Goal: Task Accomplishment & Management: Manage account settings

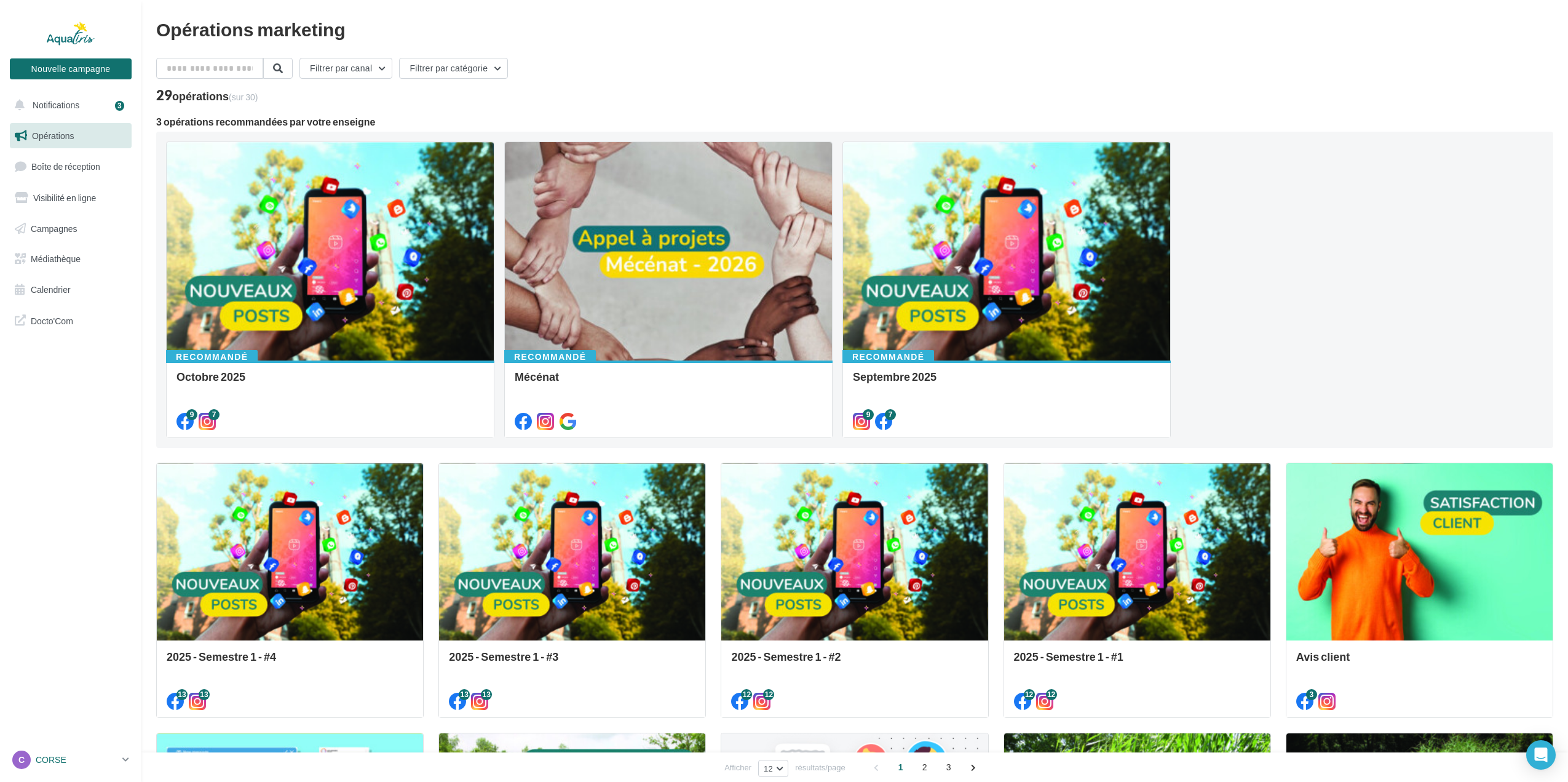
click at [64, 760] on p "CORSE" at bounding box center [76, 759] width 82 height 12
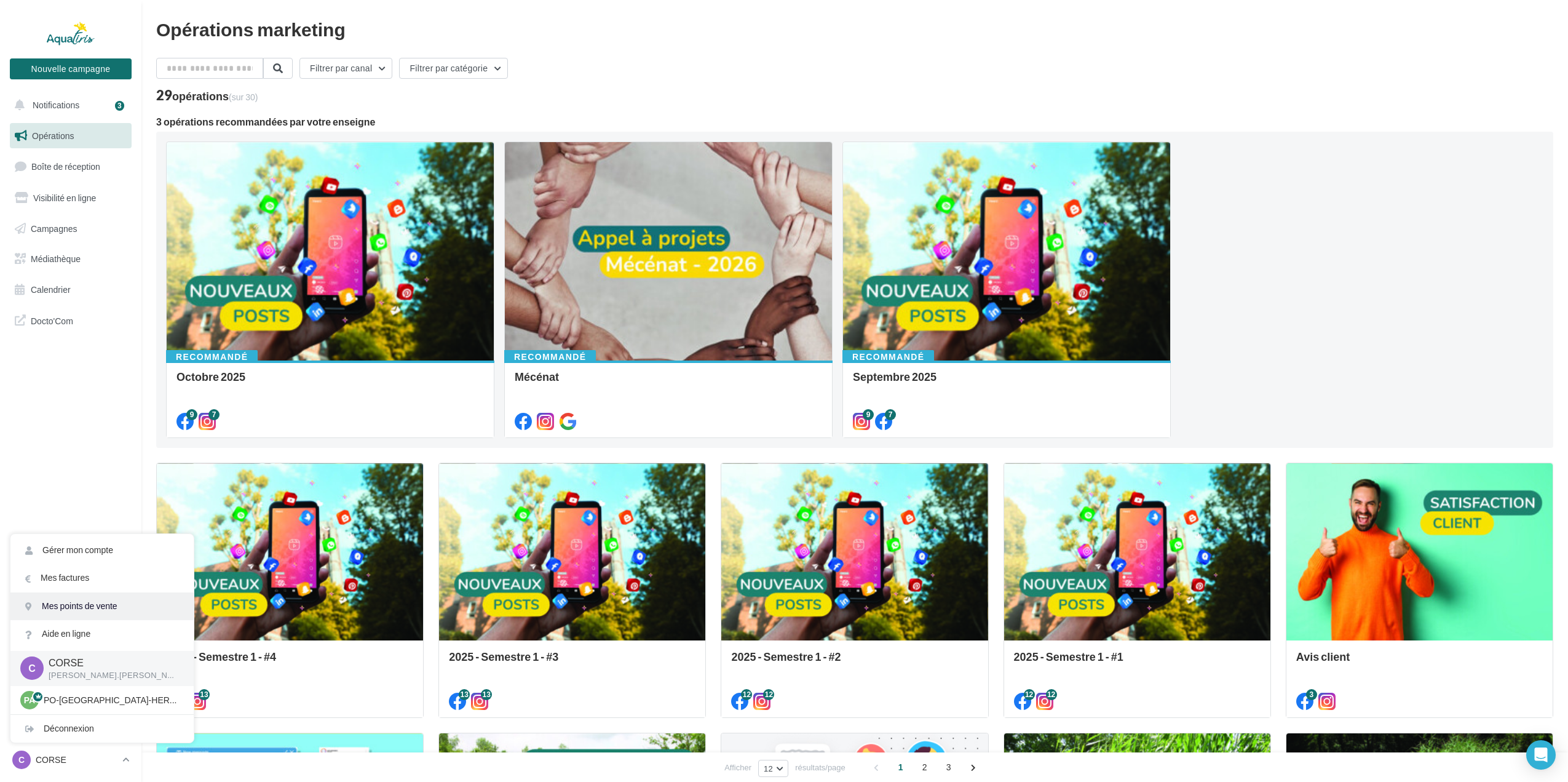
click at [84, 604] on link "Mes points de vente" at bounding box center [102, 606] width 183 height 28
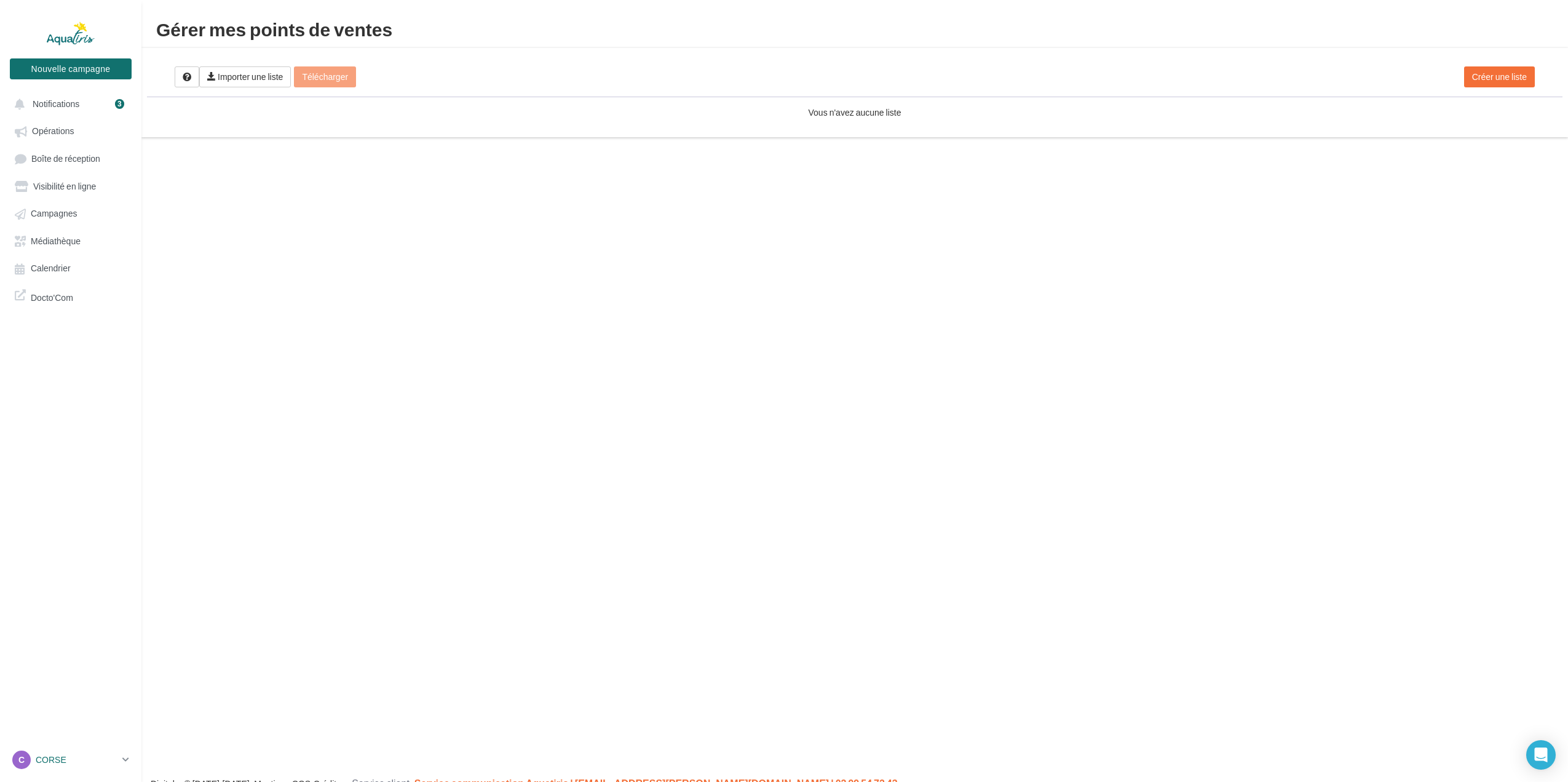
click at [116, 760] on p "CORSE" at bounding box center [76, 759] width 82 height 12
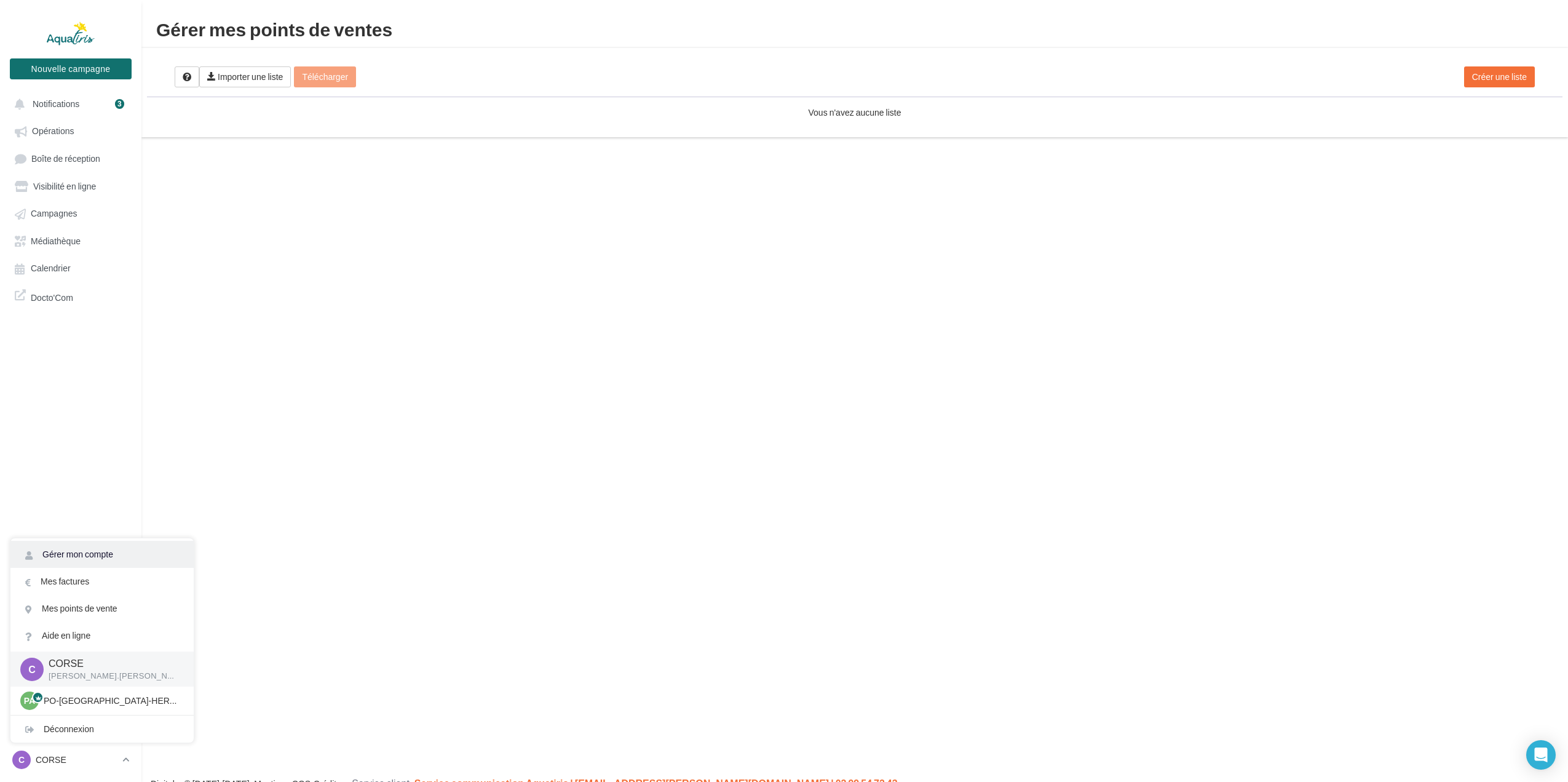
click at [120, 553] on link "Gérer mon compte" at bounding box center [102, 554] width 183 height 27
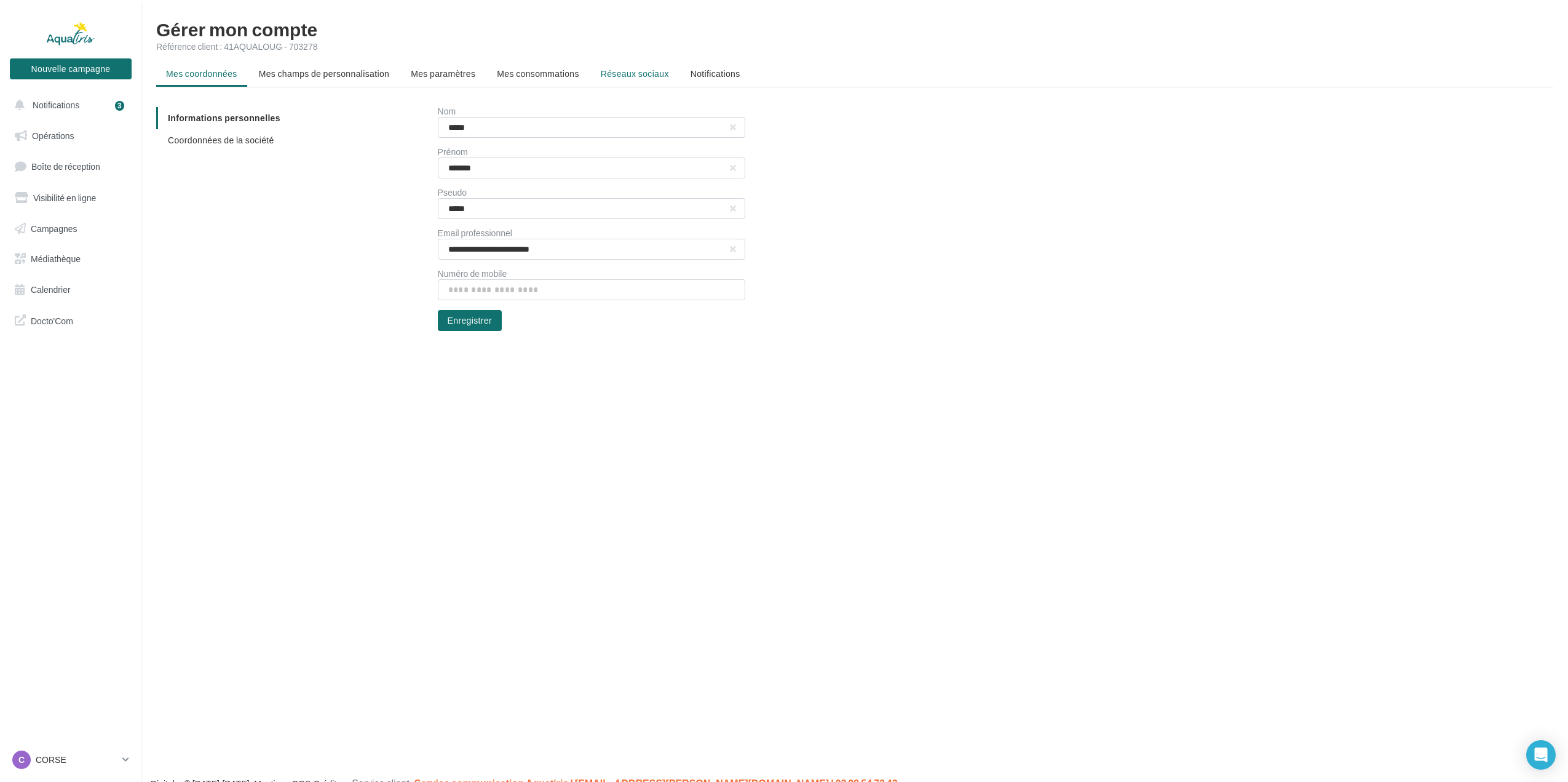
click at [637, 70] on span "Réseaux sociaux" at bounding box center [635, 73] width 69 height 10
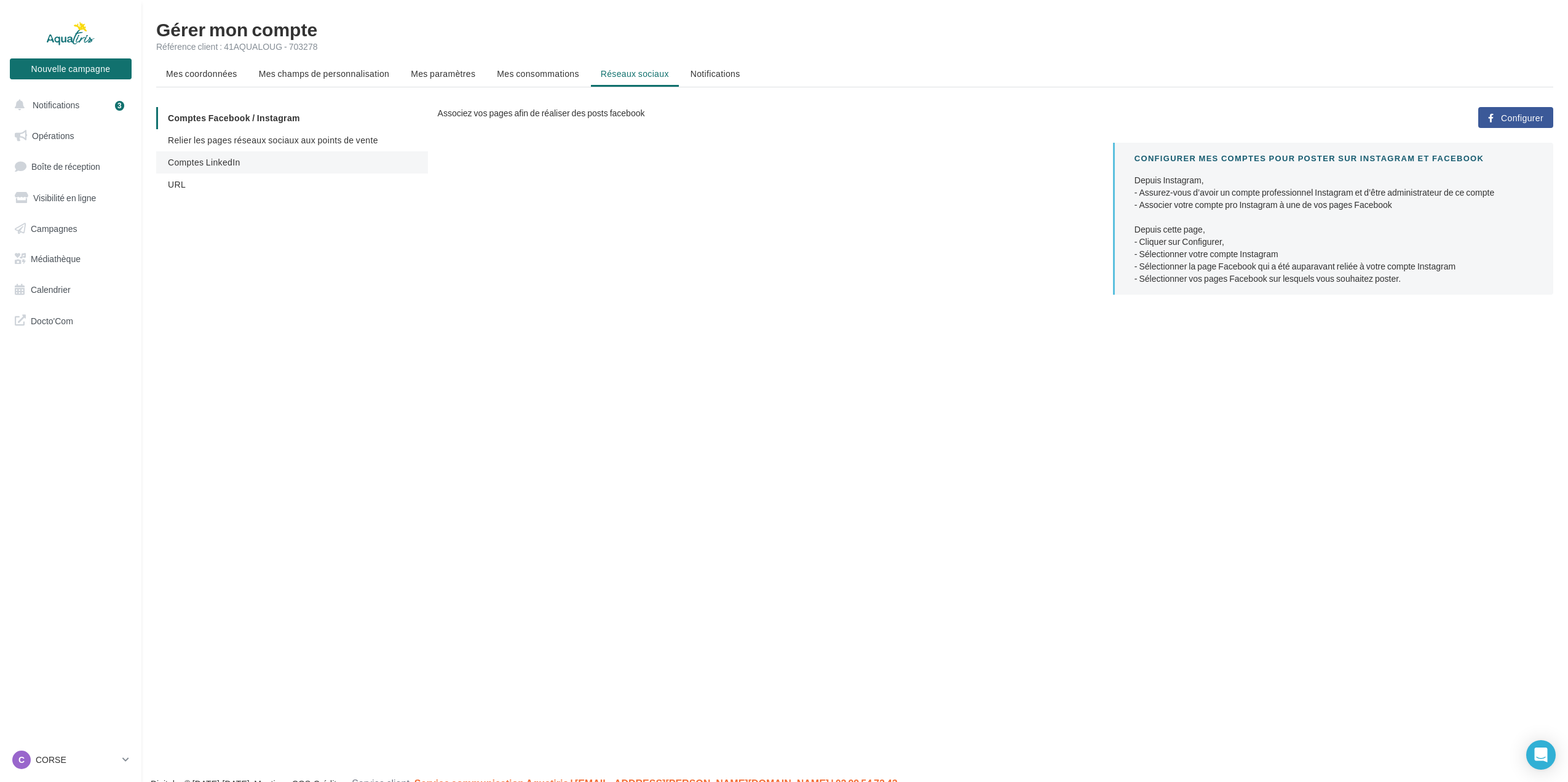
click at [268, 155] on li "Comptes LinkedIn" at bounding box center [292, 163] width 272 height 22
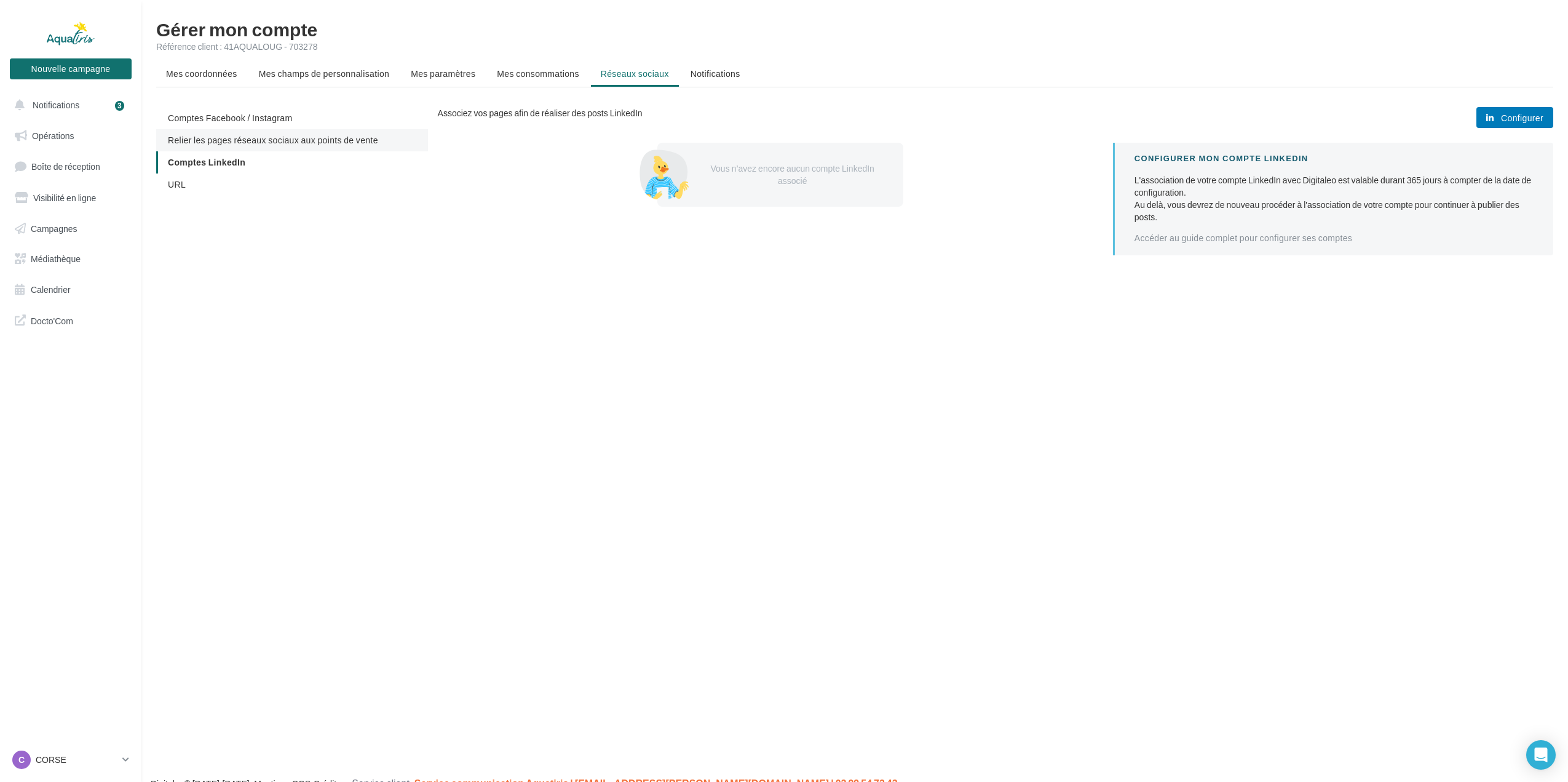
click at [268, 146] on li "Relier les pages réseaux sociaux aux points de vente" at bounding box center [292, 140] width 272 height 22
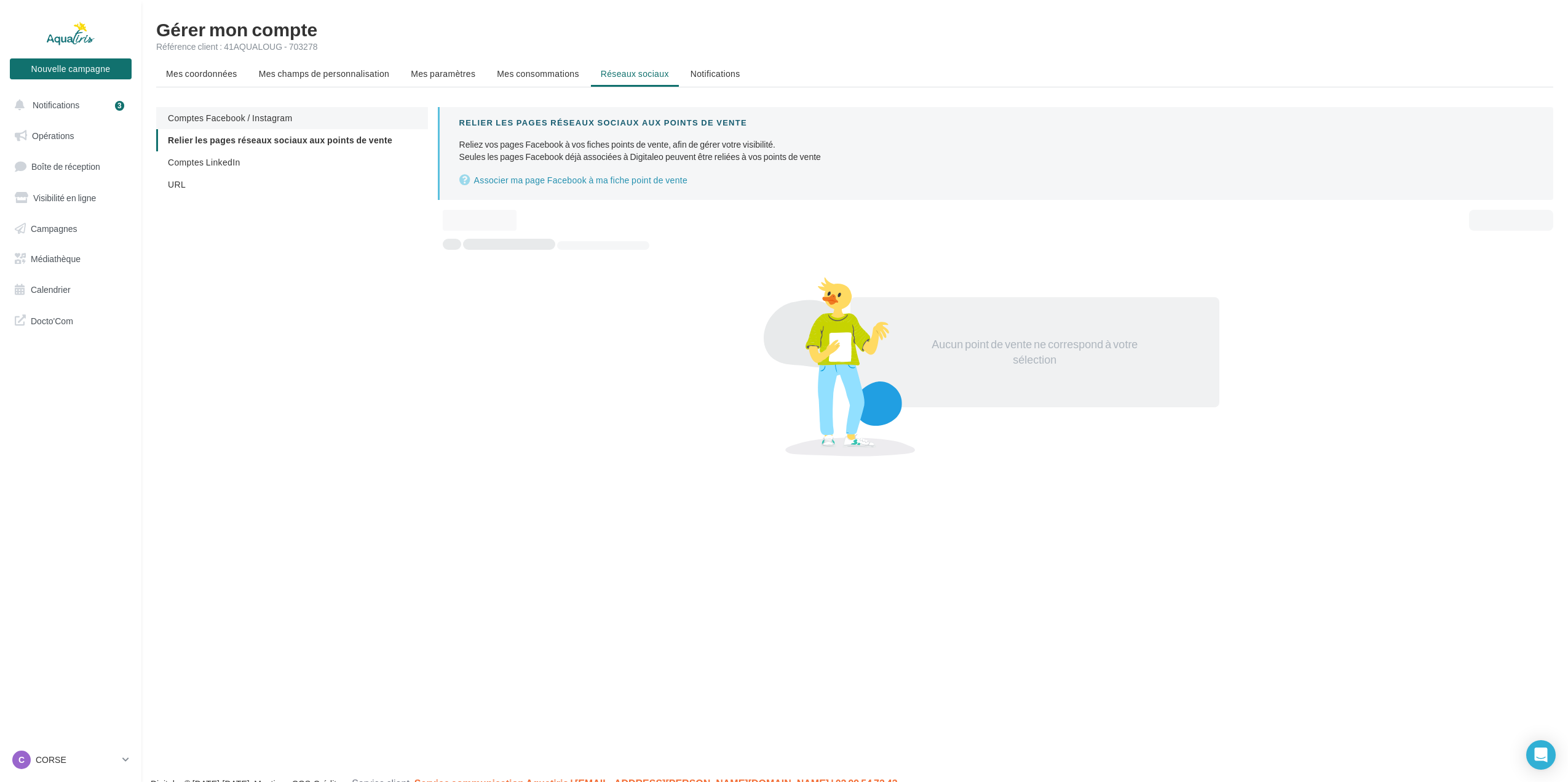
click at [268, 127] on li "Comptes Facebook / Instagram" at bounding box center [292, 118] width 272 height 22
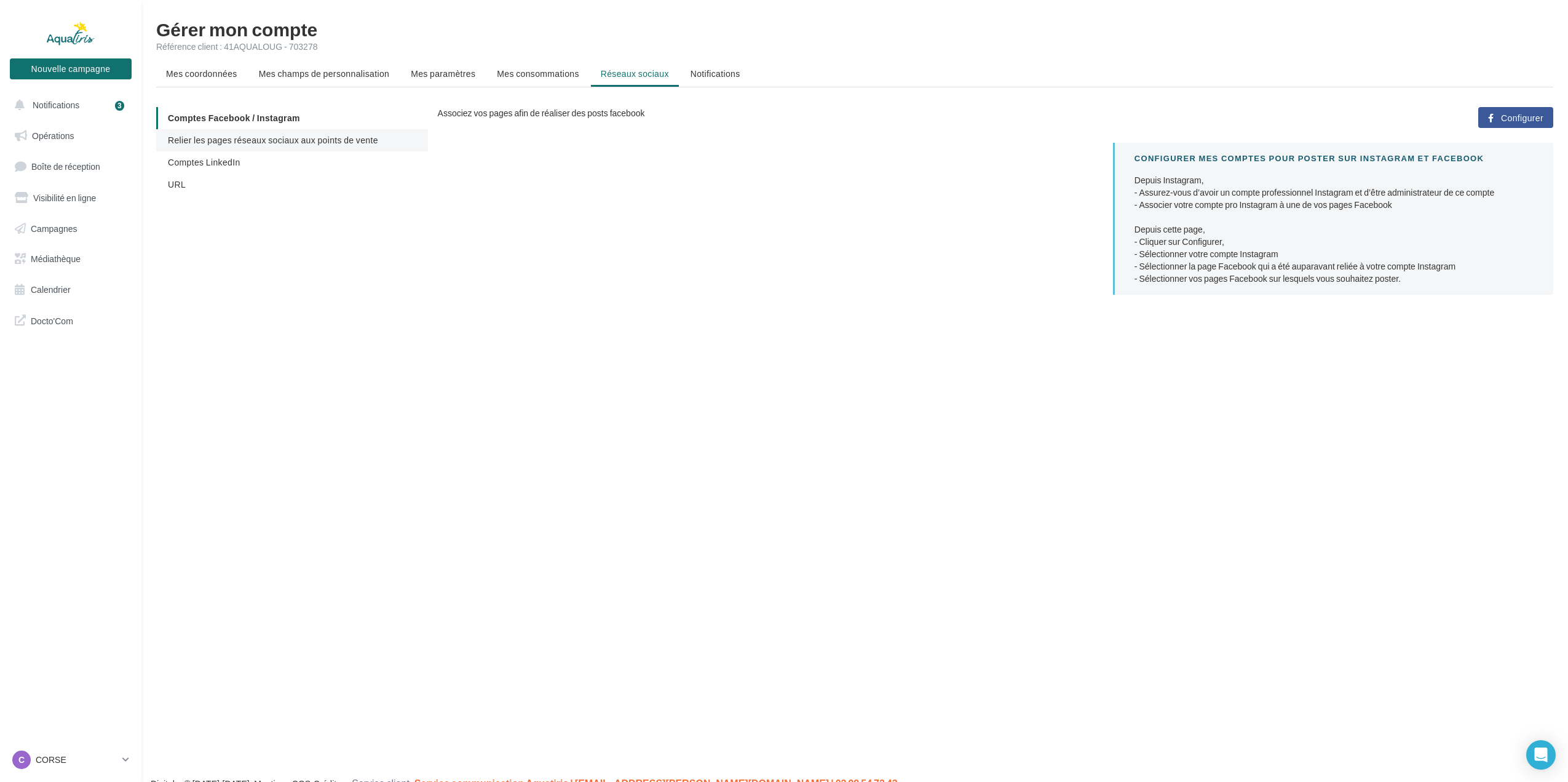
click at [268, 137] on span "Relier les pages réseaux sociaux aux points de vente" at bounding box center [273, 140] width 210 height 10
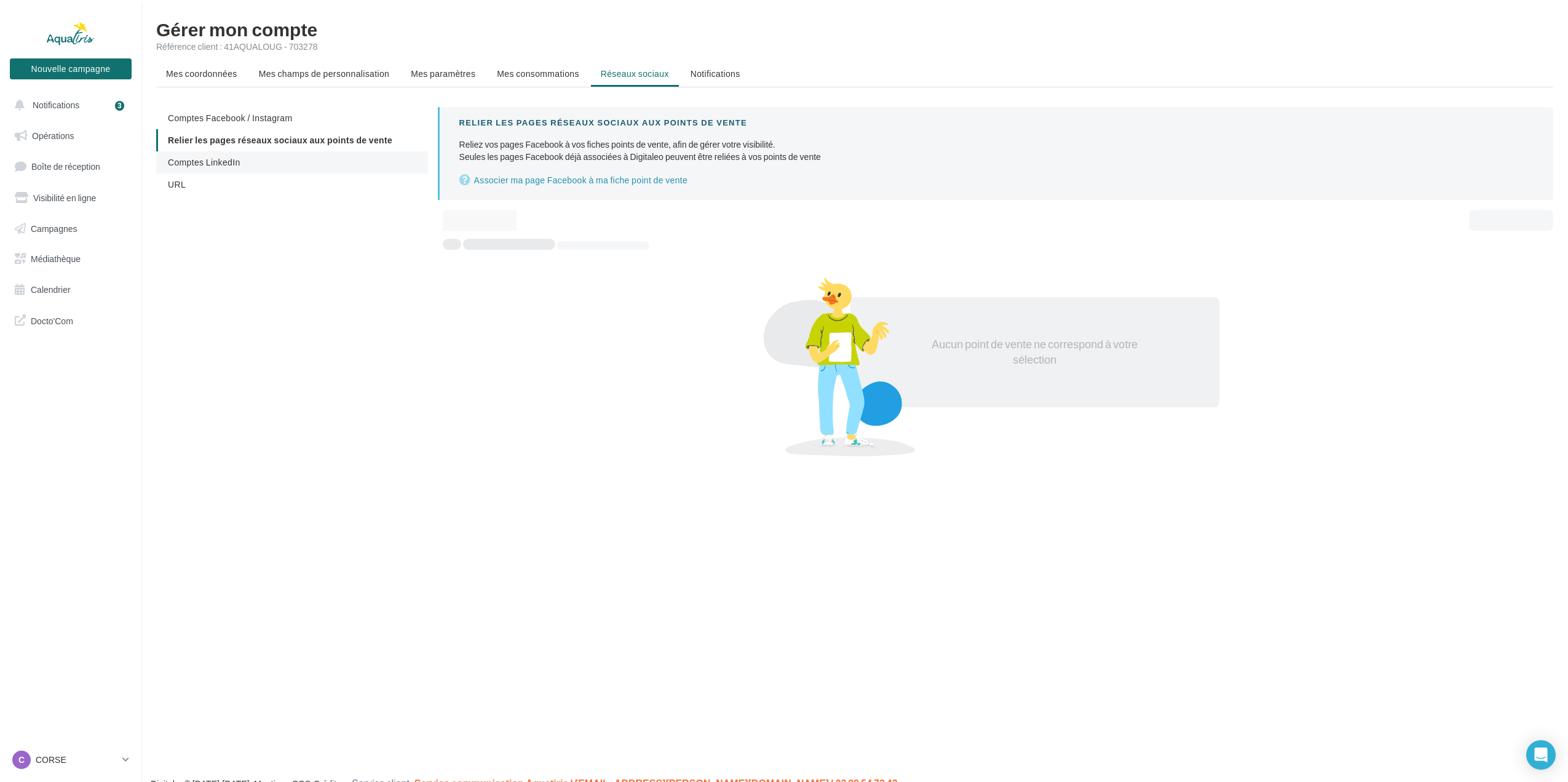
click at [257, 151] on li "Comptes LinkedIn" at bounding box center [292, 163] width 272 height 22
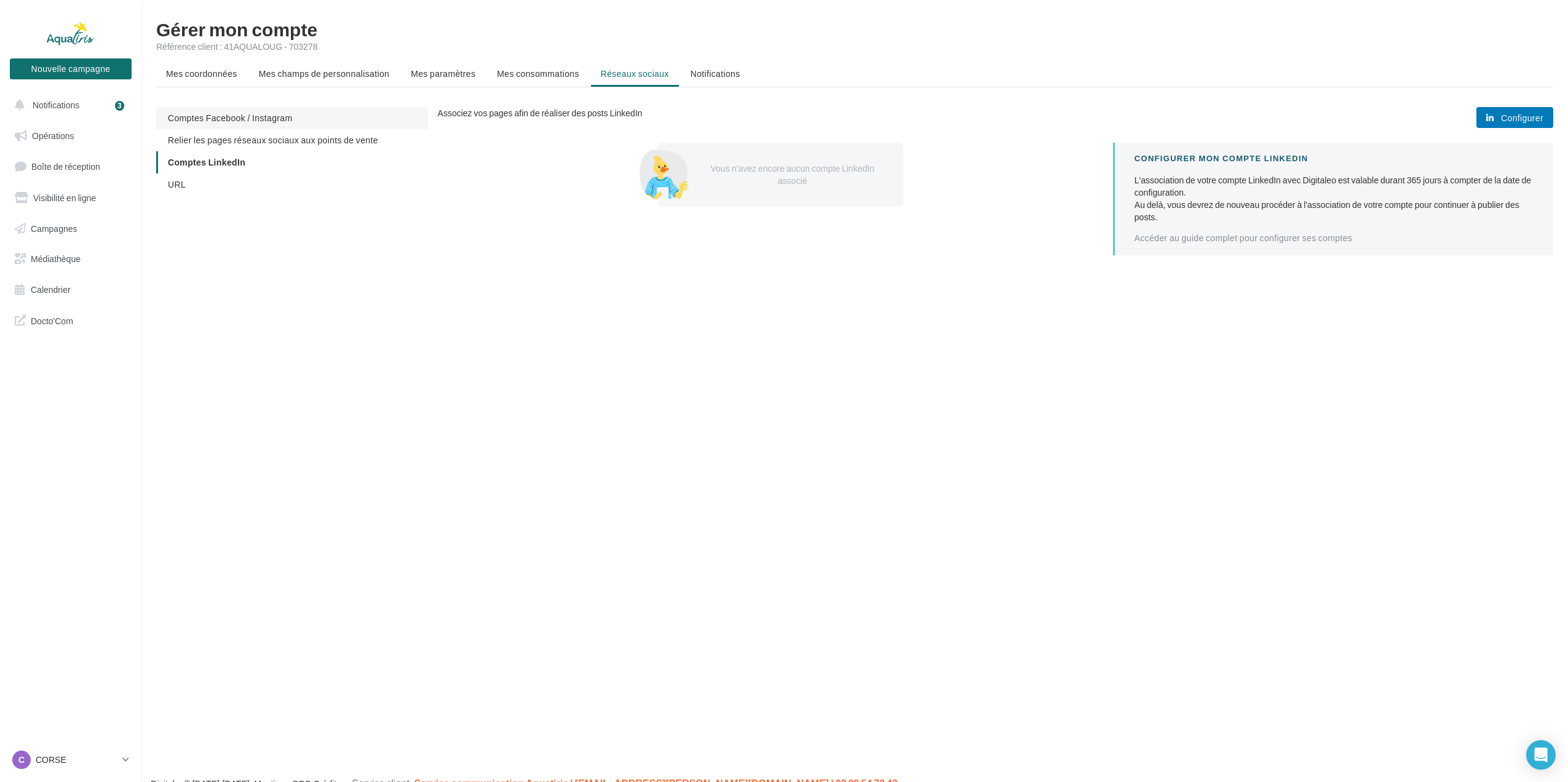
click at [265, 127] on li "Comptes Facebook / Instagram" at bounding box center [292, 118] width 272 height 22
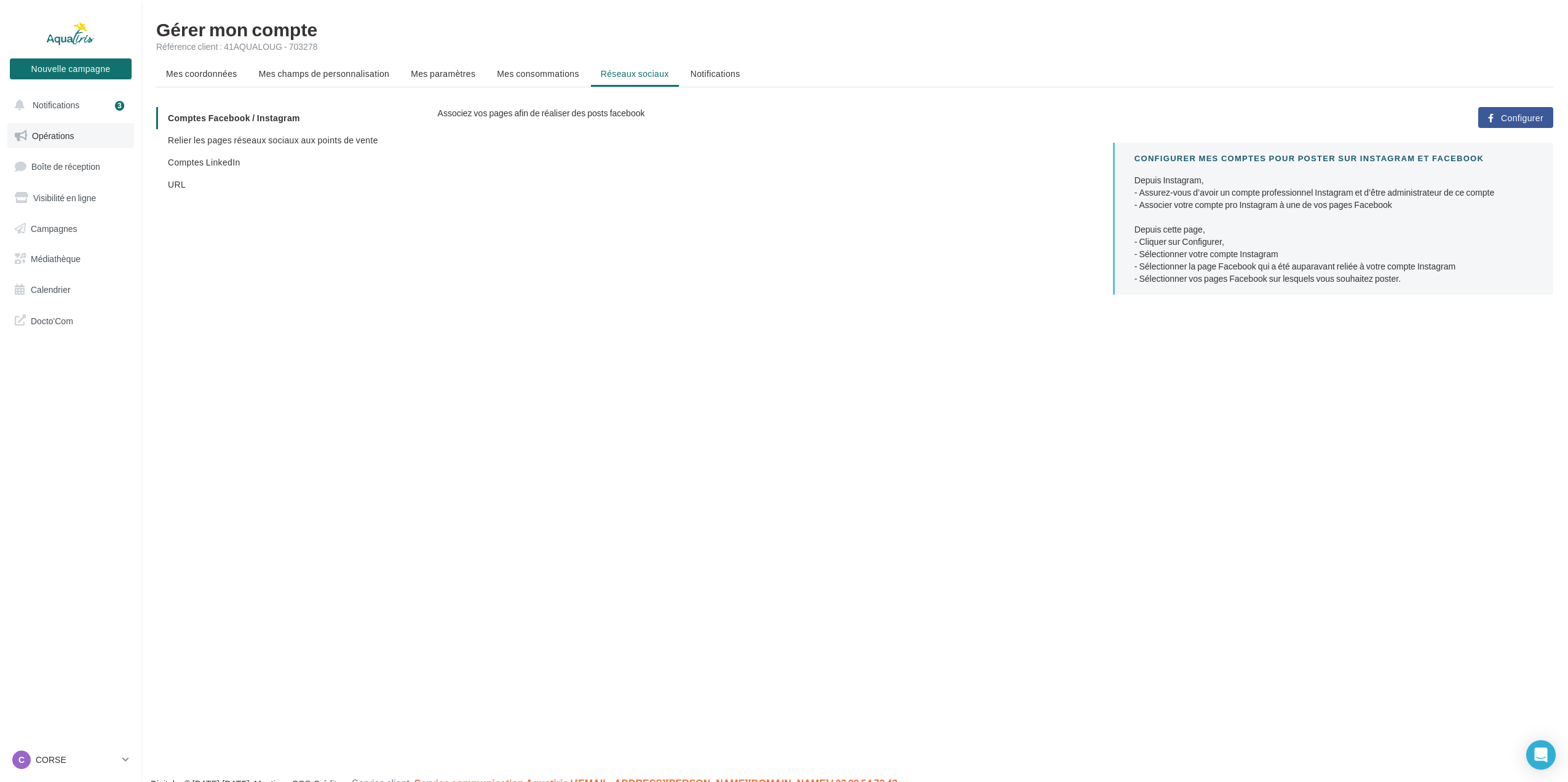
click at [44, 138] on span "Opérations" at bounding box center [53, 136] width 41 height 10
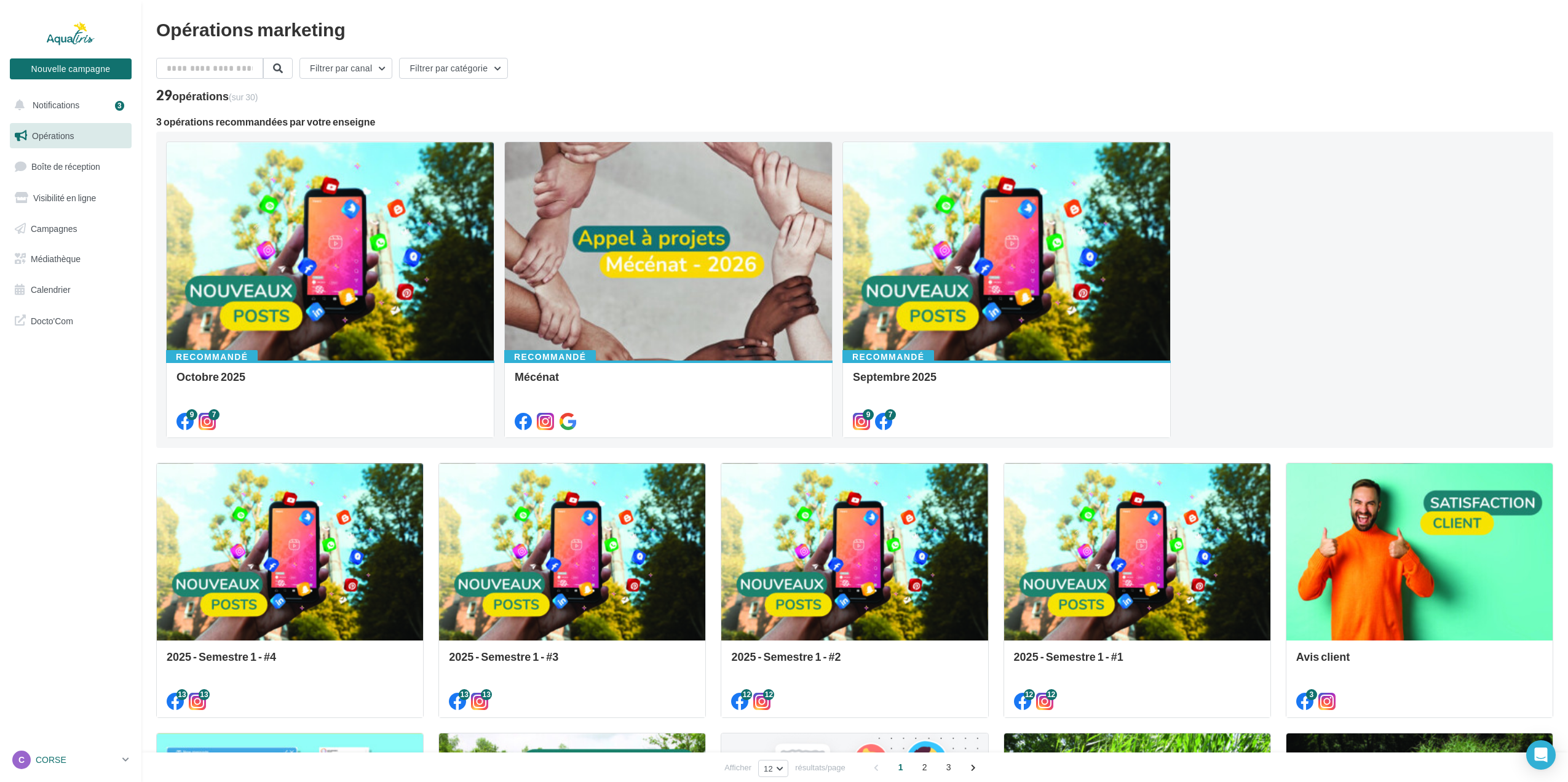
click at [122, 756] on link "C CORSE julien.caron" at bounding box center [70, 759] width 122 height 23
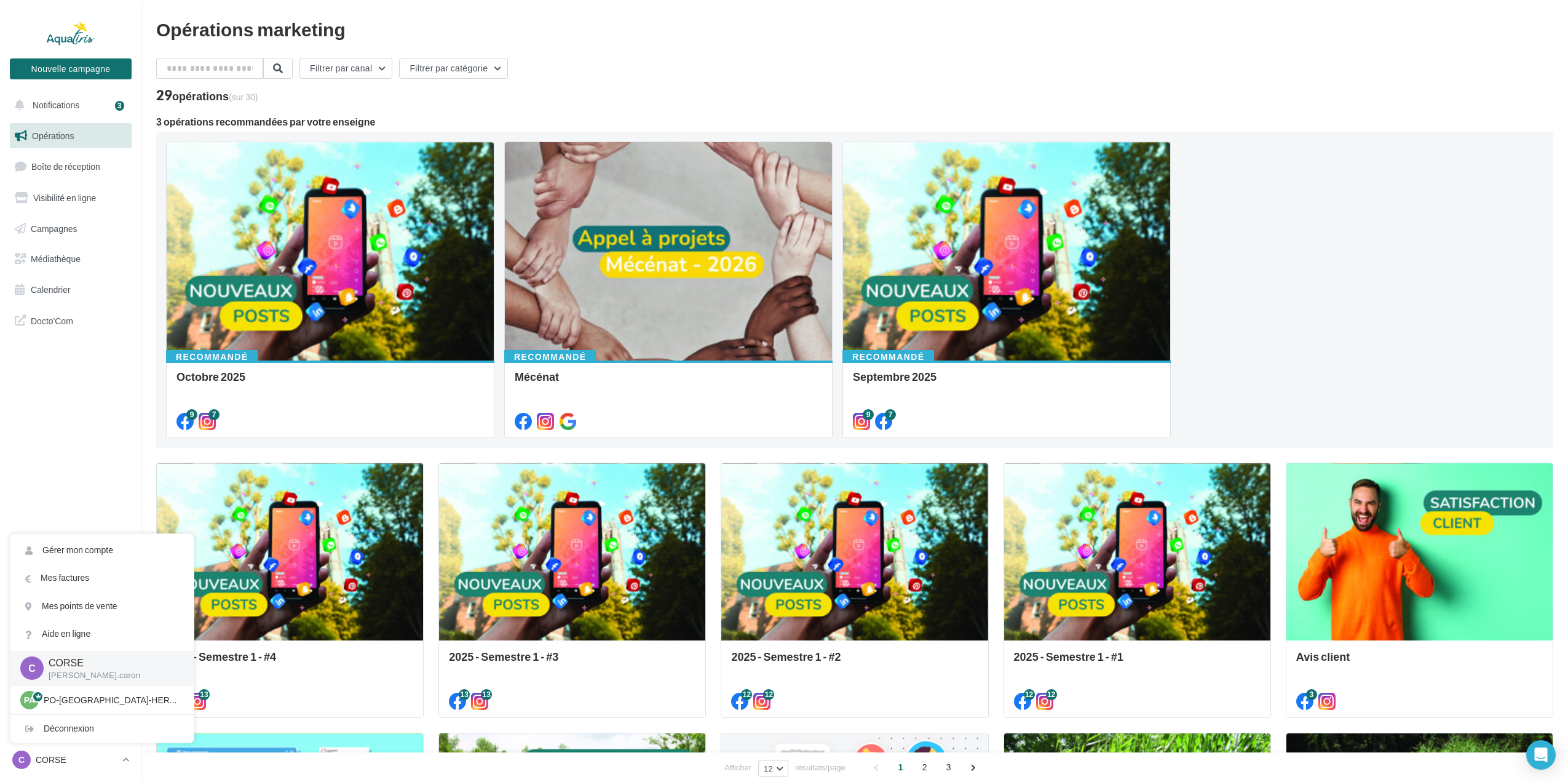
click at [83, 382] on nav "Nouvelle campagne Nouvelle campagne Notifications 3 Opérations Boîte de récepti…" at bounding box center [70, 391] width 141 height 782
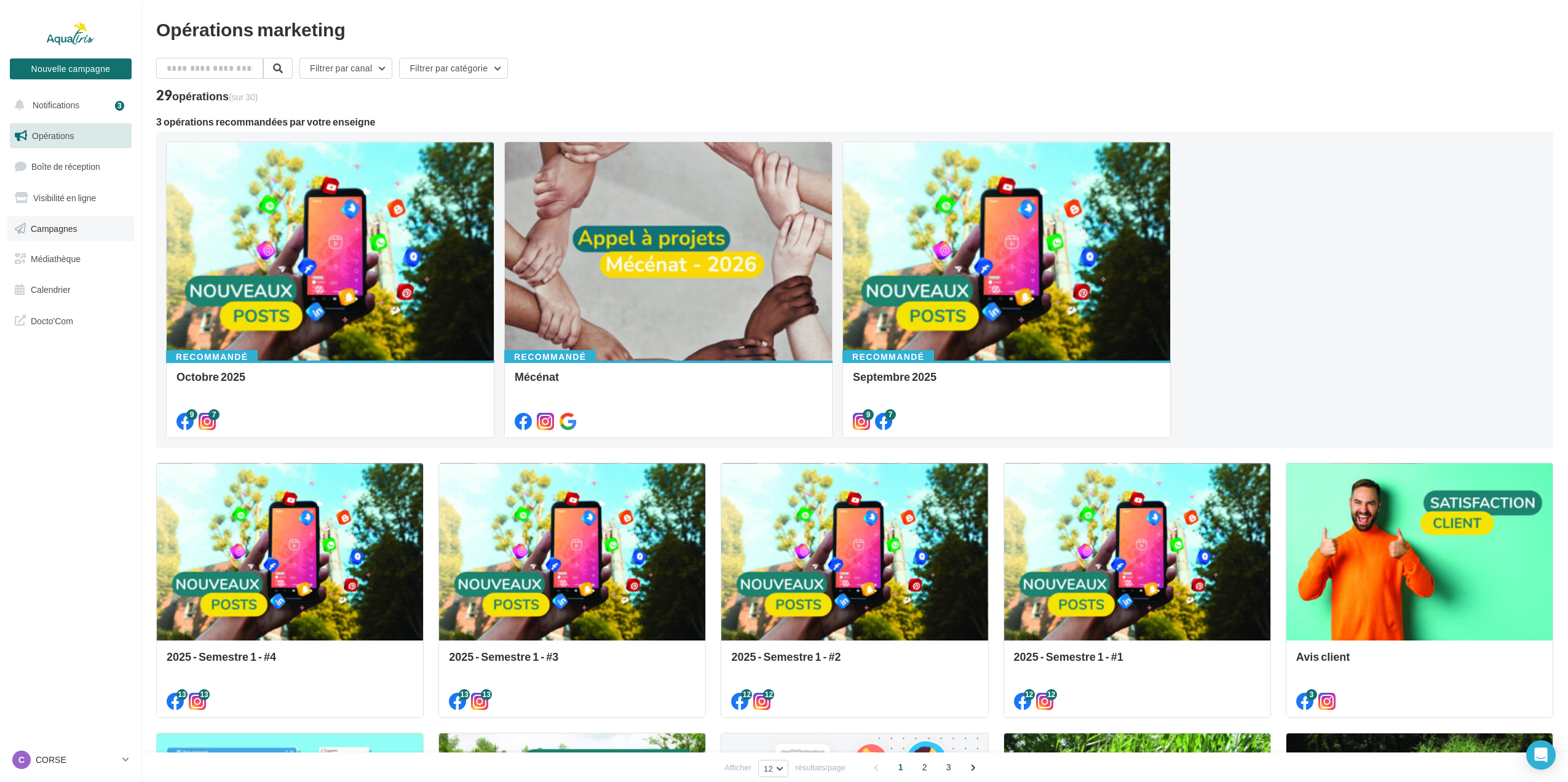
click at [82, 234] on link "Campagnes" at bounding box center [70, 229] width 127 height 26
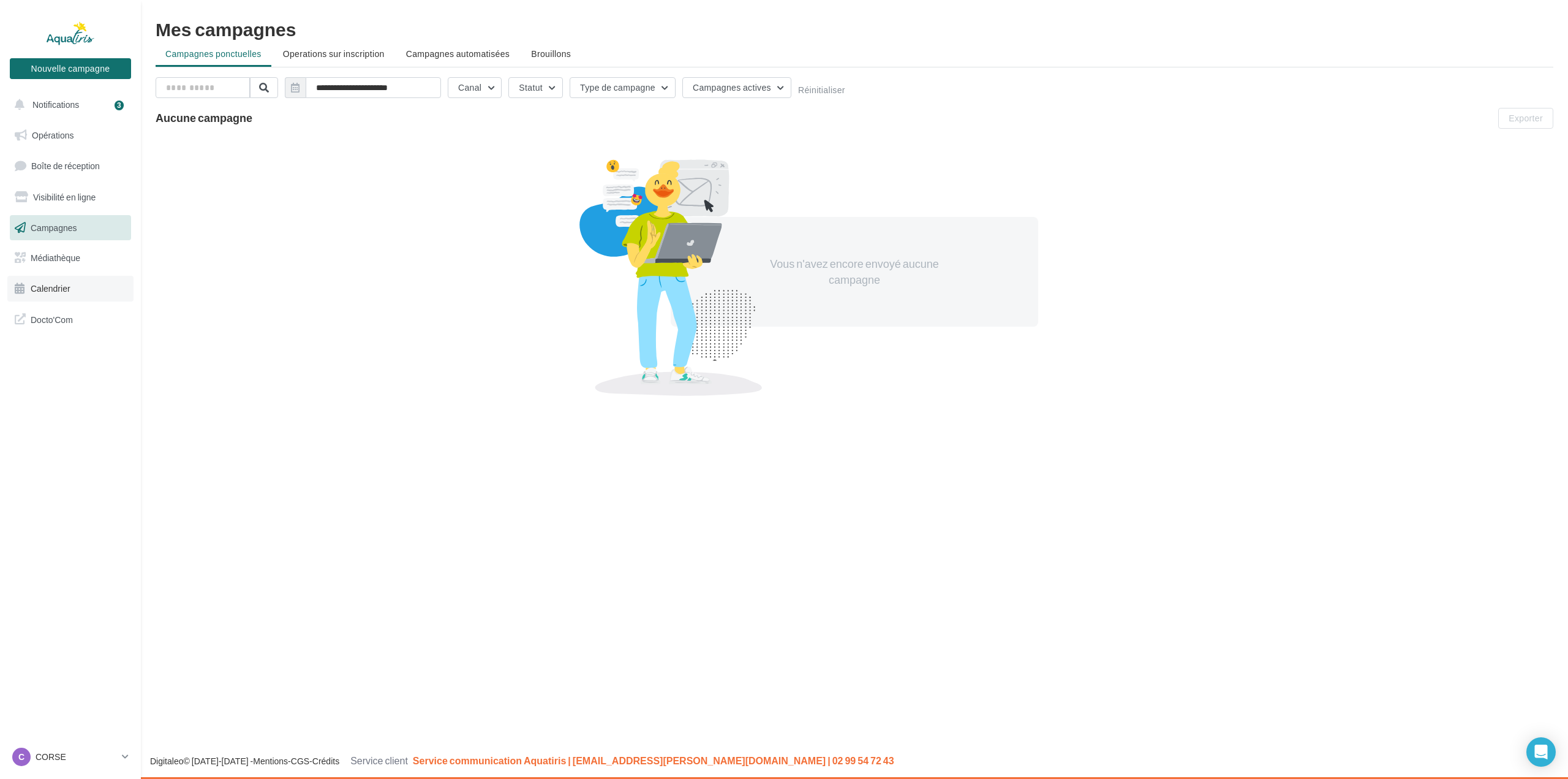
click at [75, 288] on link "Calendrier" at bounding box center [70, 288] width 126 height 25
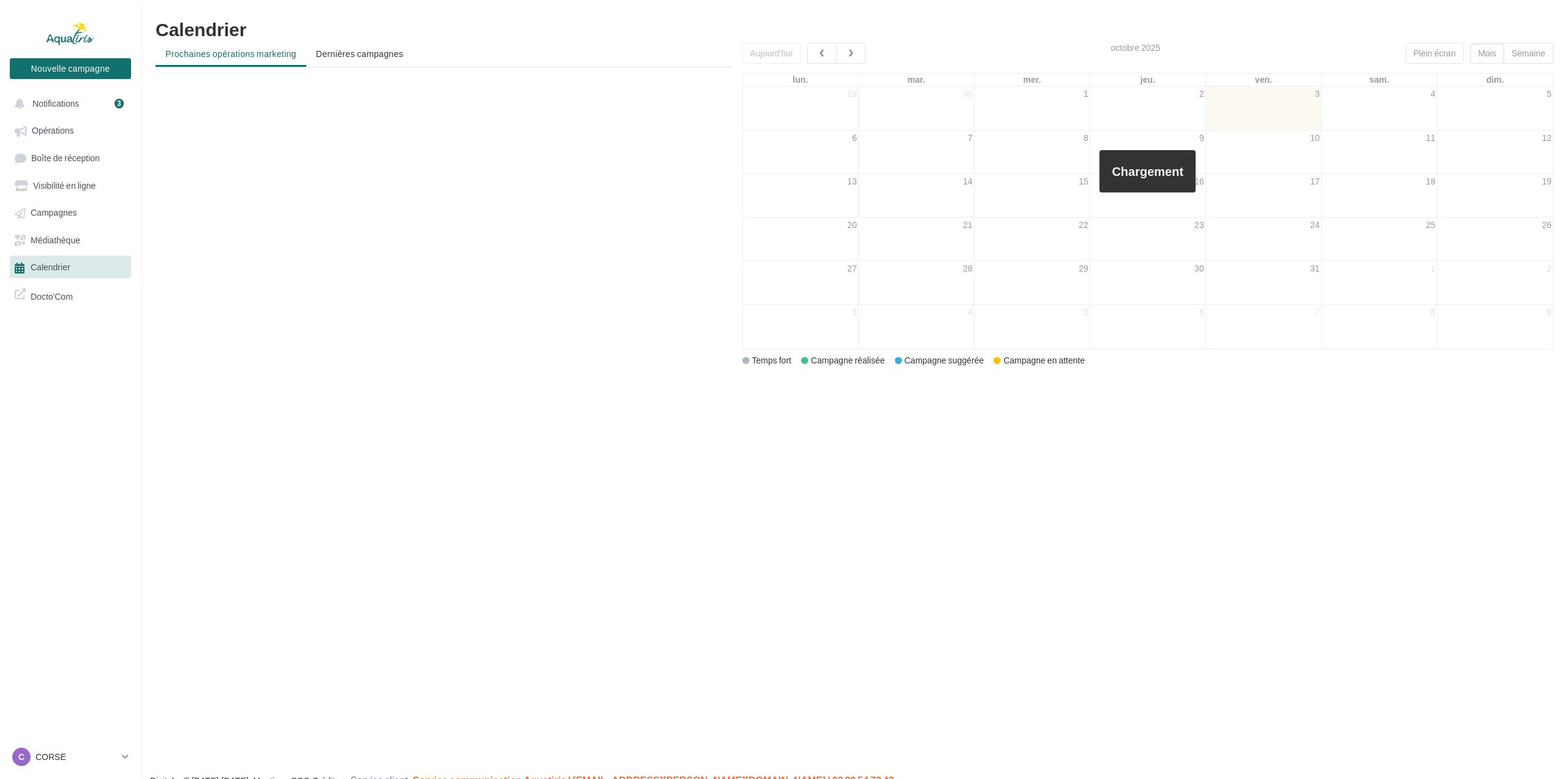
click at [88, 179] on link "Visibilité en ligne" at bounding box center [70, 185] width 126 height 22
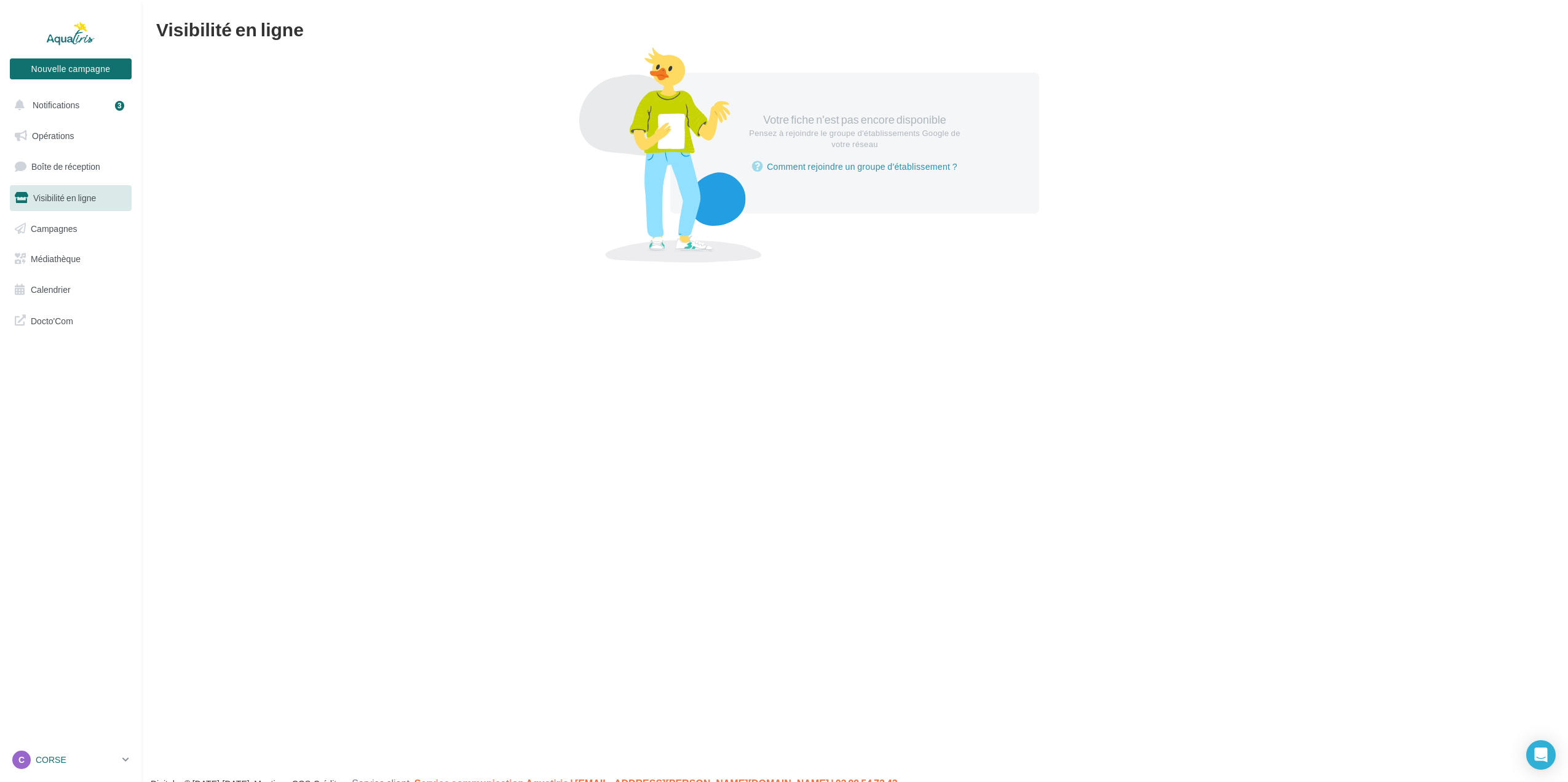
click at [103, 765] on p "CORSE" at bounding box center [76, 759] width 82 height 12
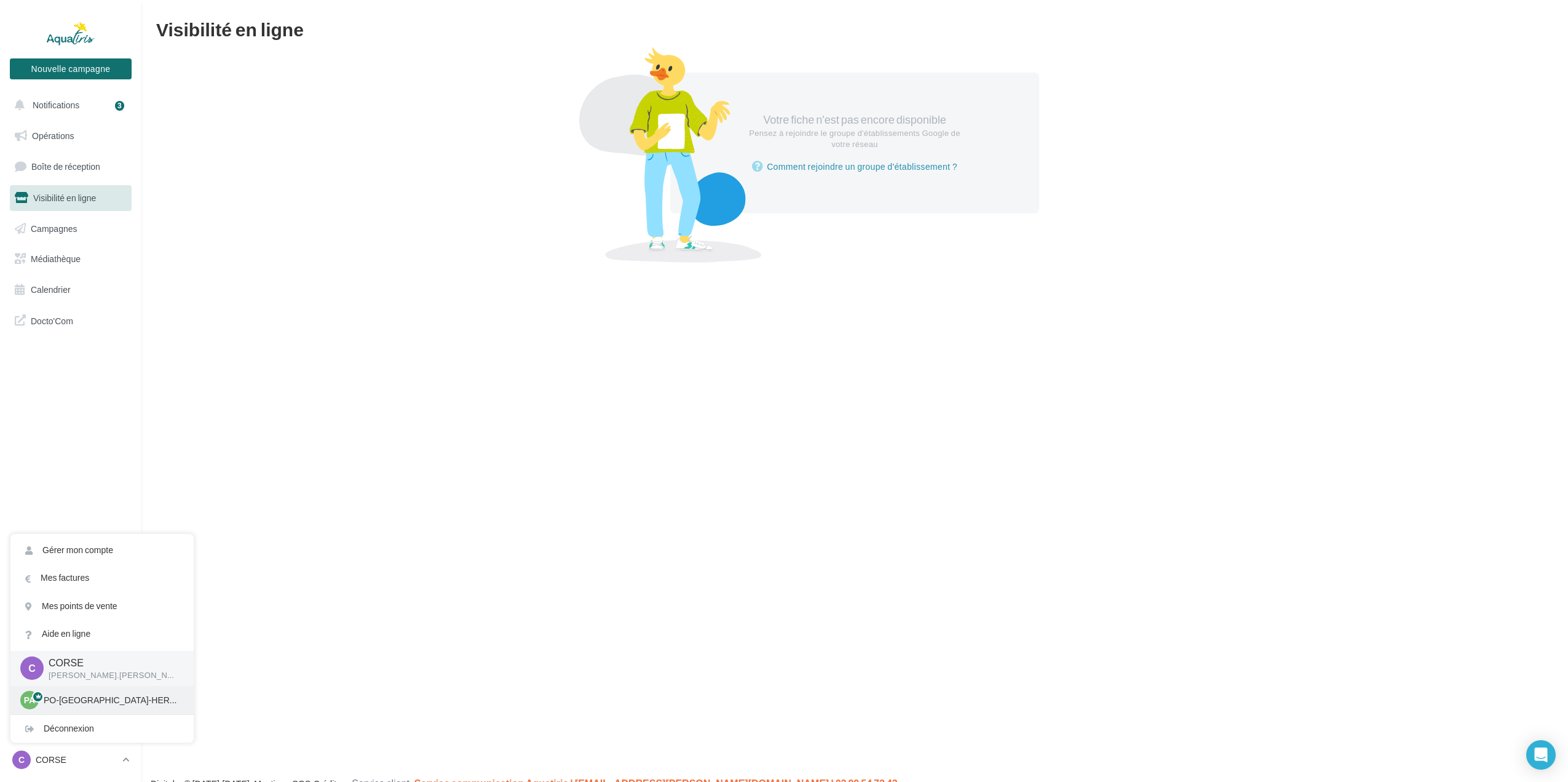
click at [81, 701] on p "PO-[GEOGRAPHIC_DATA]-HERAULT" at bounding box center [112, 699] width 135 height 12
